Goal: Find specific page/section: Find specific page/section

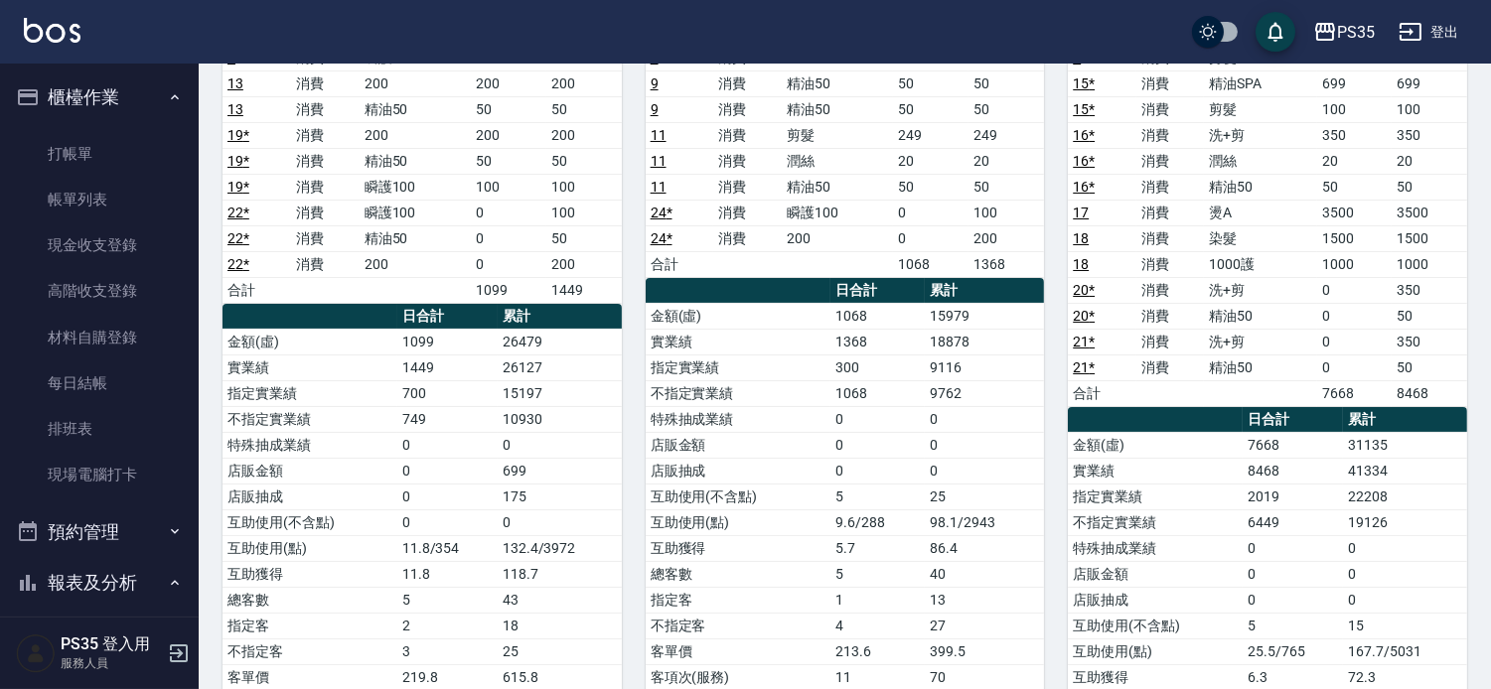
scroll to position [551, 0]
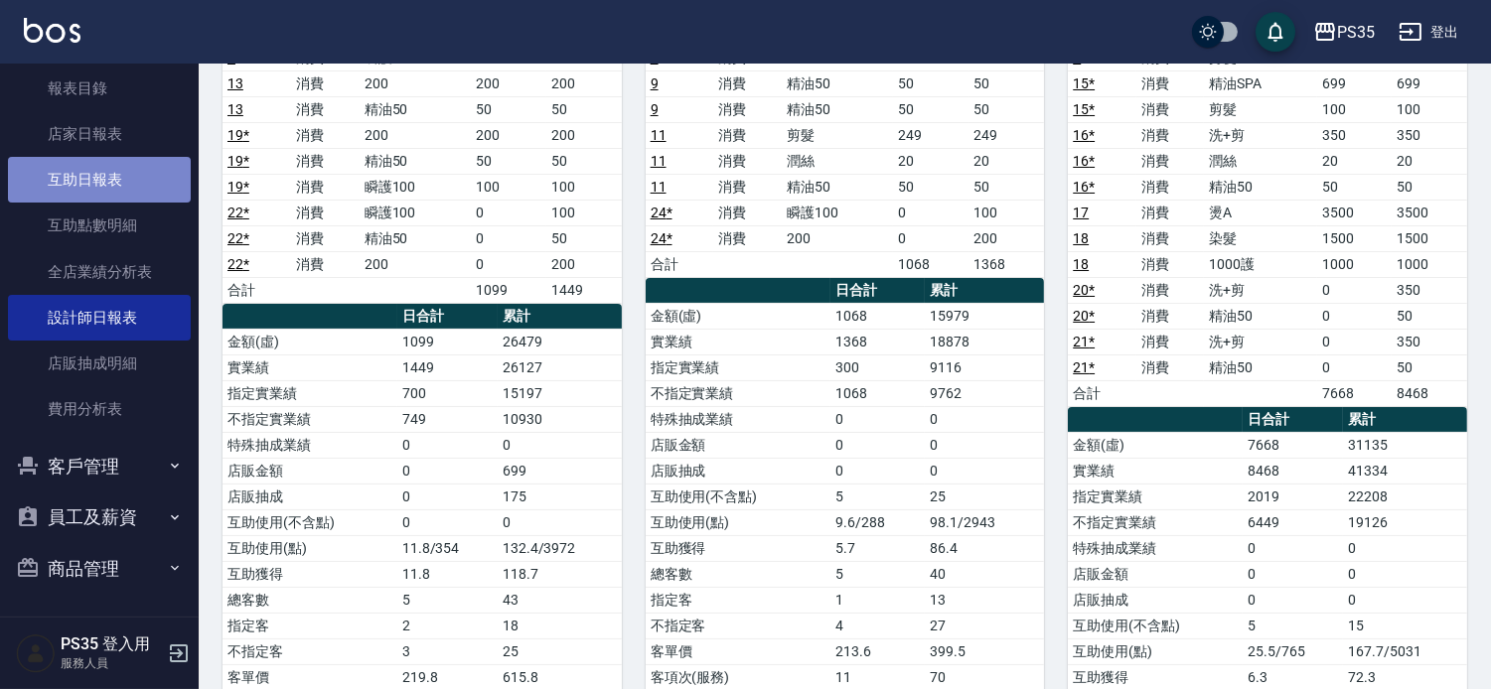
click at [132, 184] on link "互助日報表" at bounding box center [99, 180] width 183 height 46
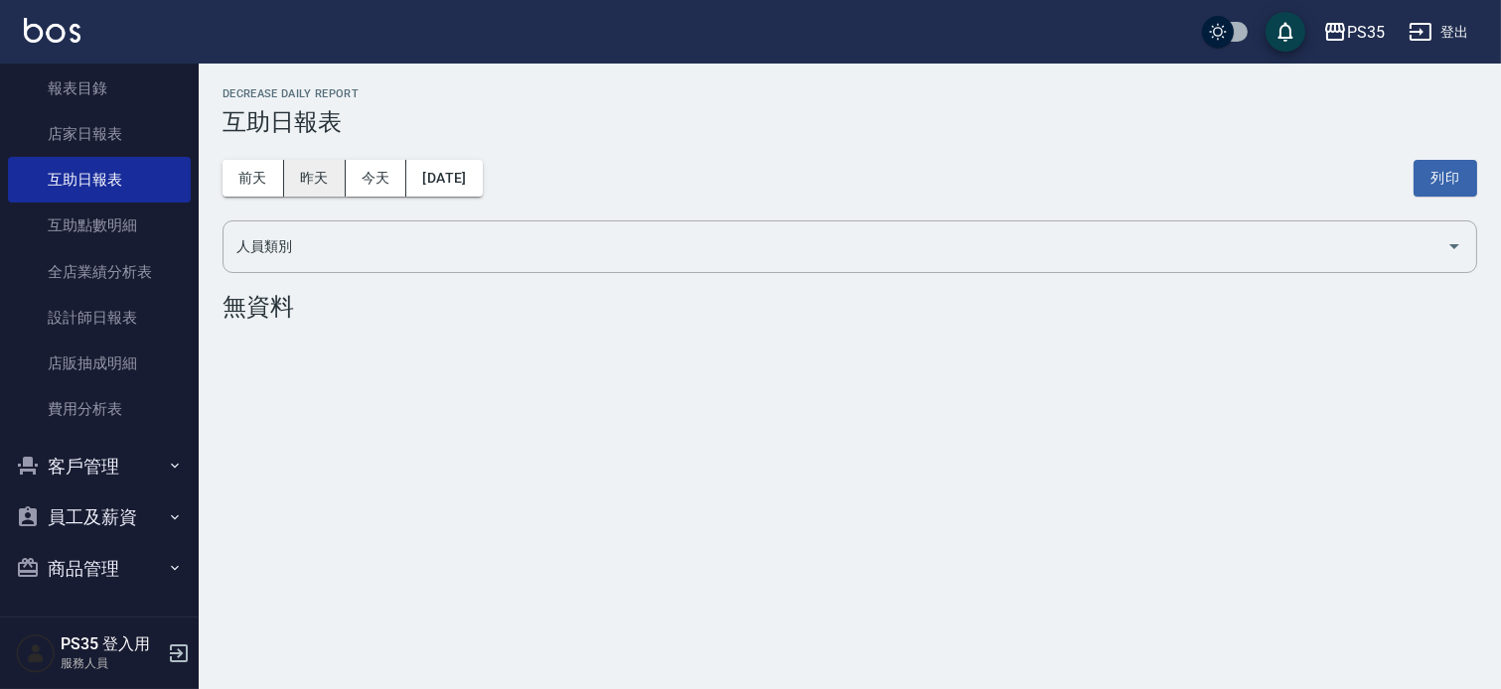
click at [319, 185] on button "昨天" at bounding box center [315, 178] width 62 height 37
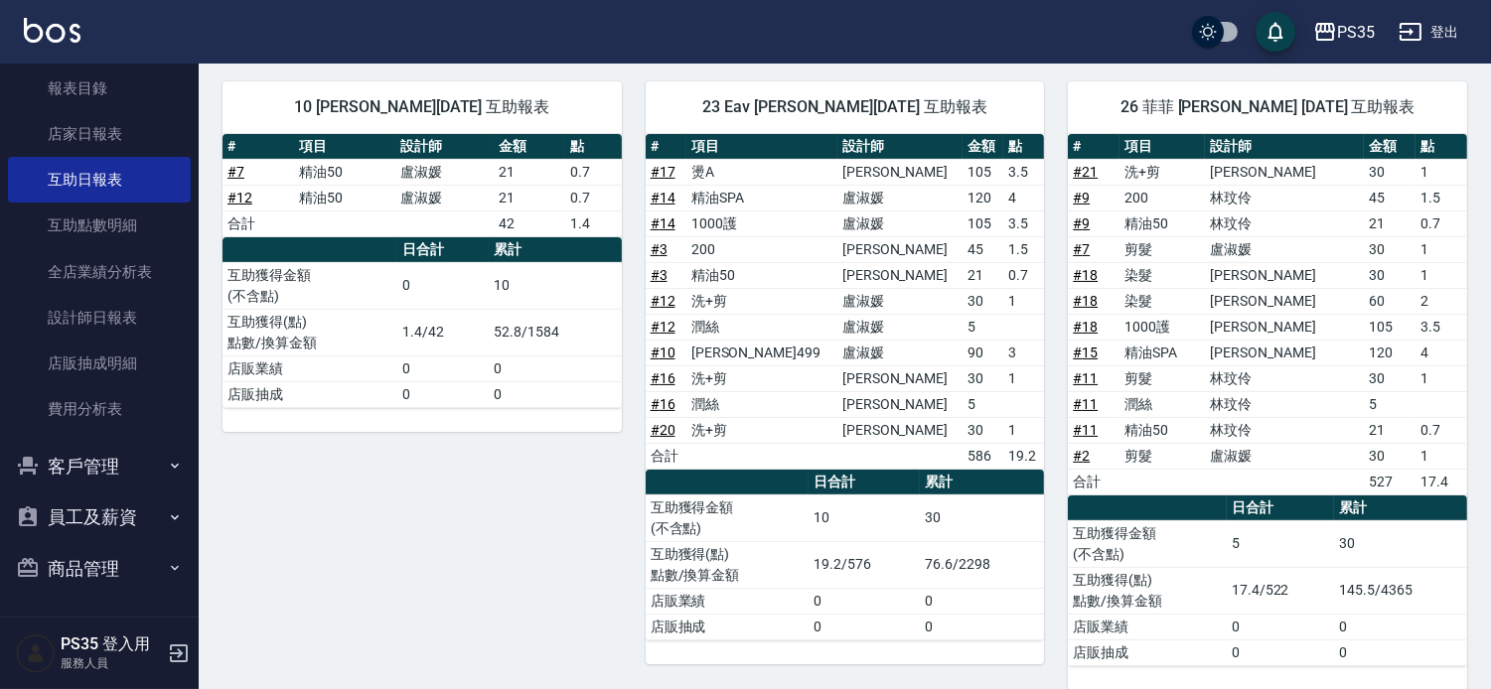
scroll to position [845, 0]
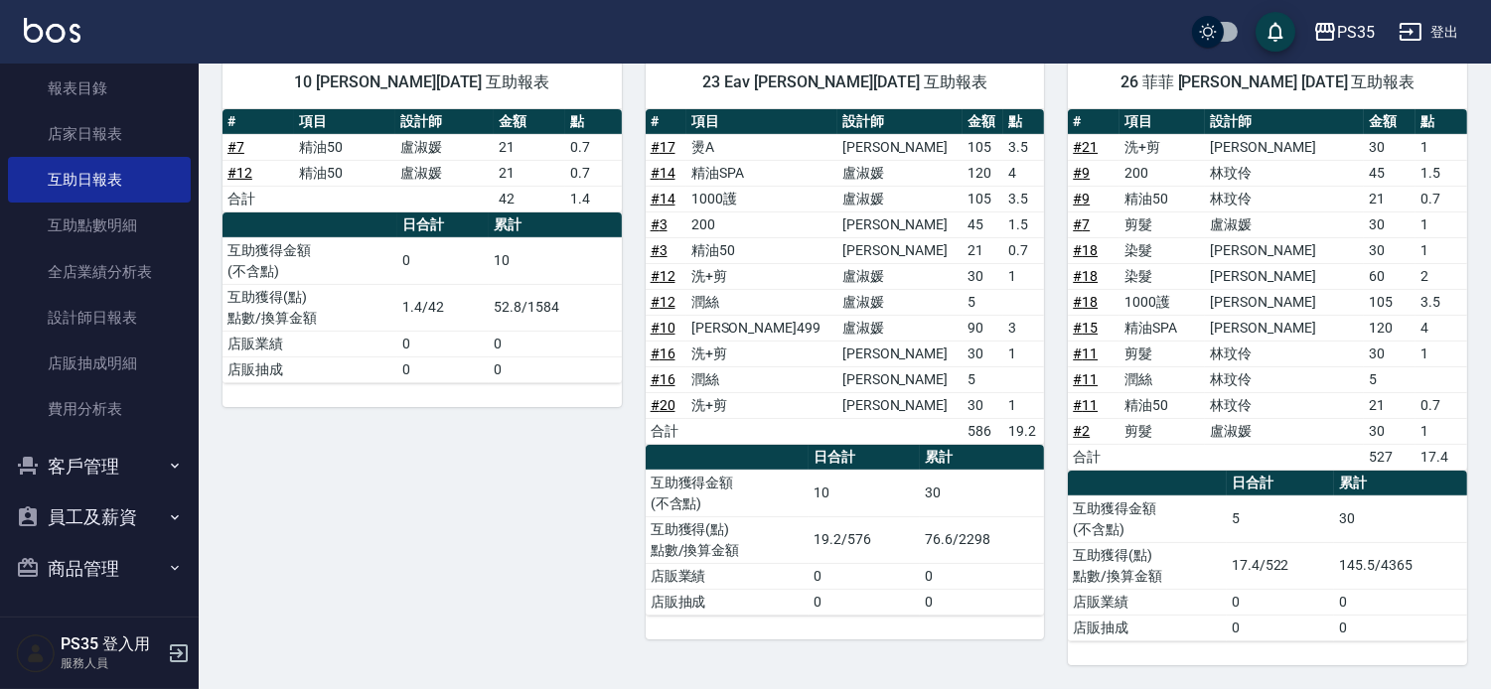
click at [109, 459] on button "客戶管理" at bounding box center [99, 467] width 183 height 52
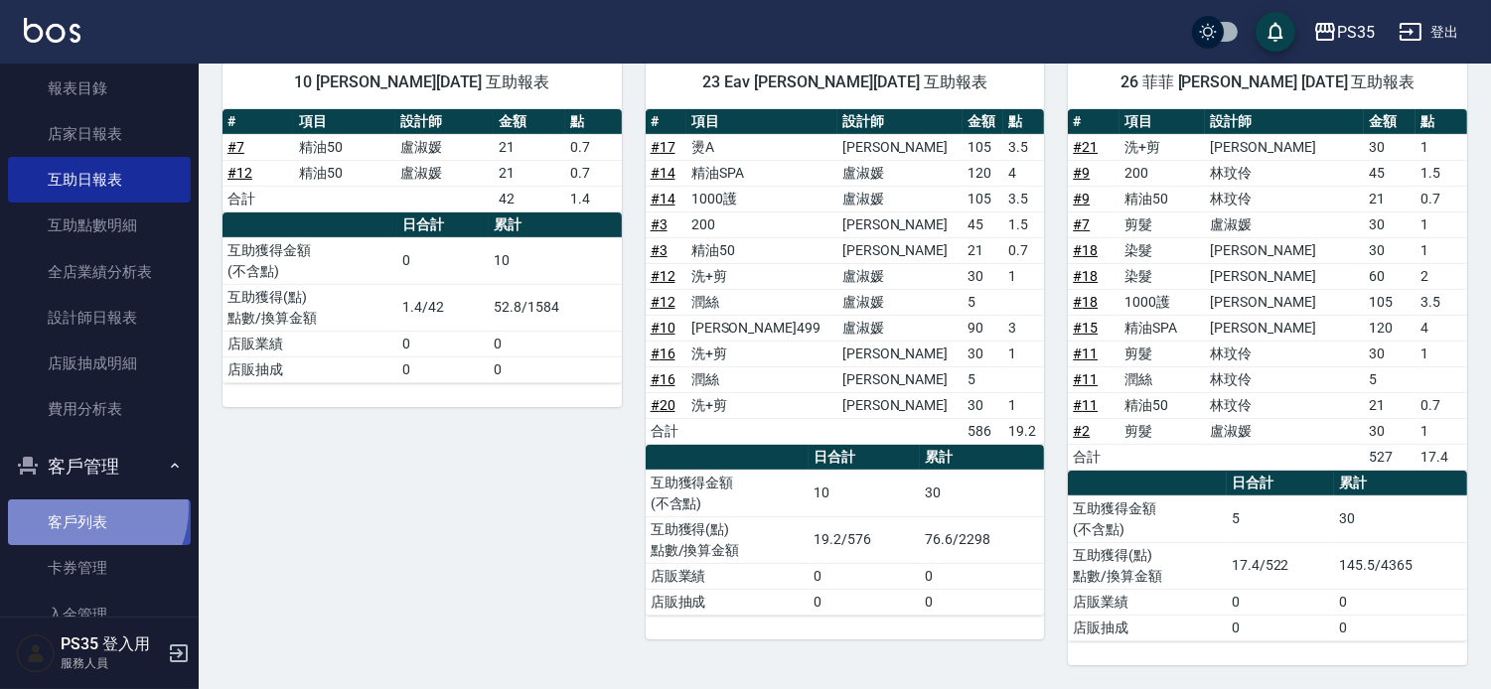
click at [84, 508] on link "客戶列表" at bounding box center [99, 523] width 183 height 46
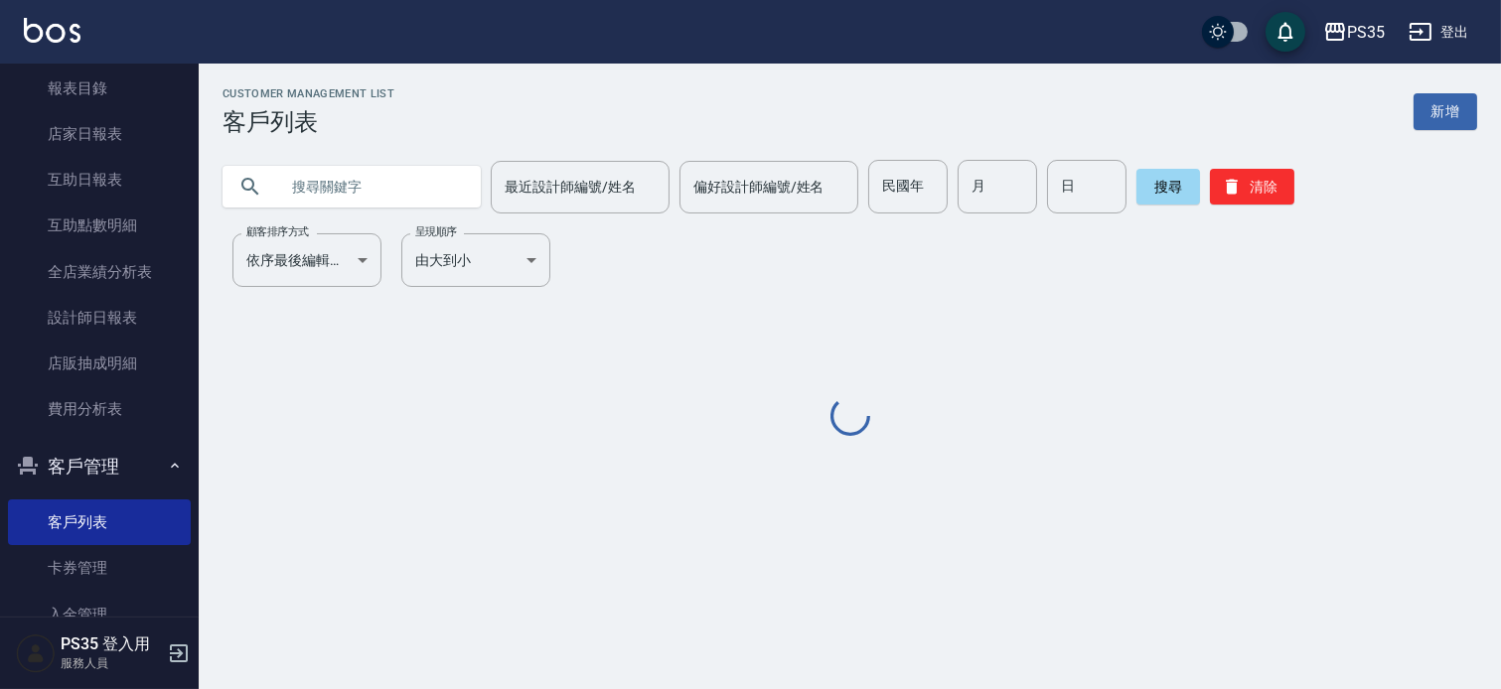
click at [352, 180] on input "text" at bounding box center [371, 187] width 187 height 54
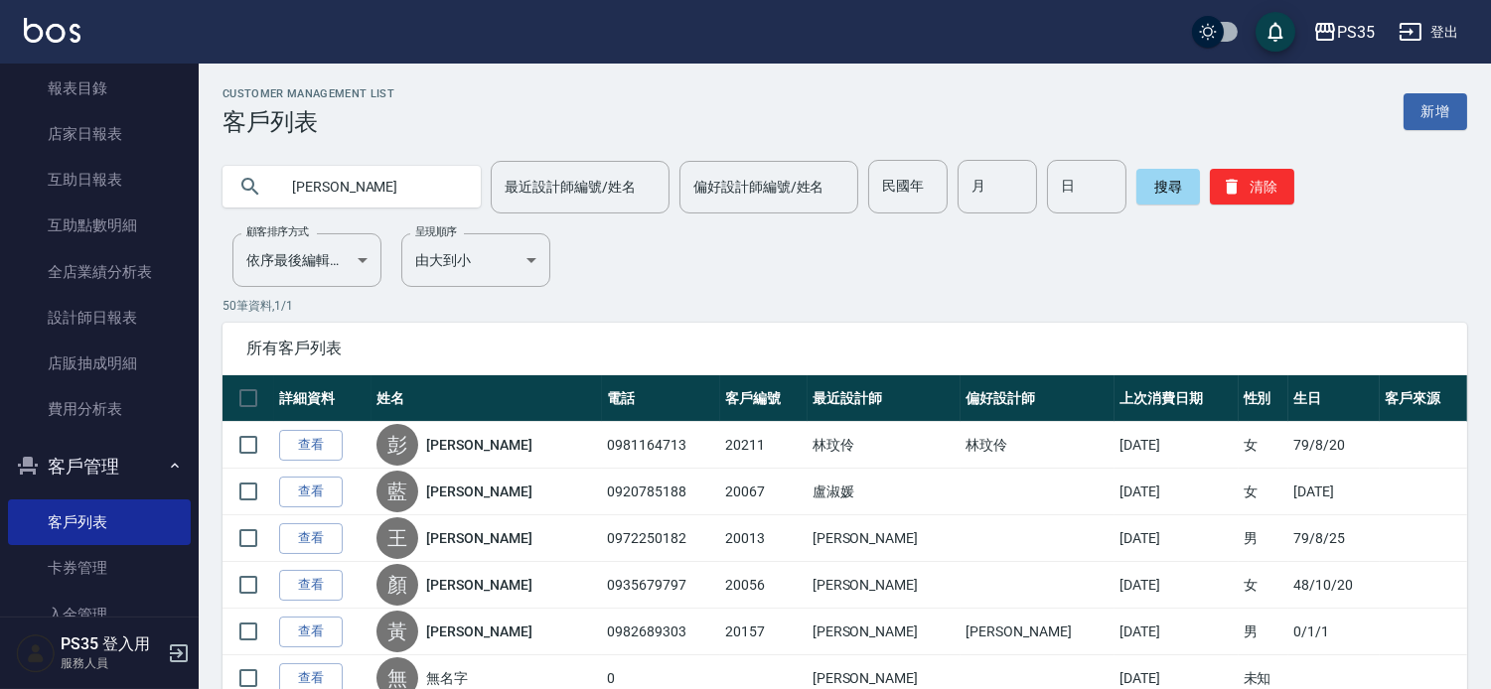
type input "[PERSON_NAME]"
